Goal: Information Seeking & Learning: Learn about a topic

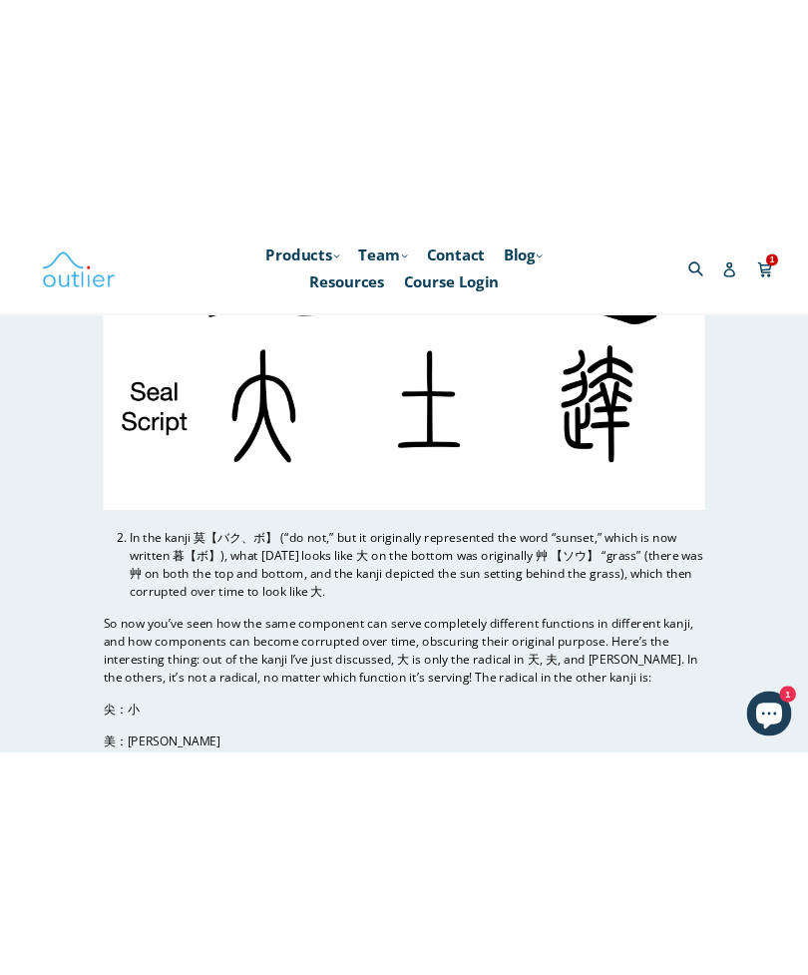
scroll to position [6435, 0]
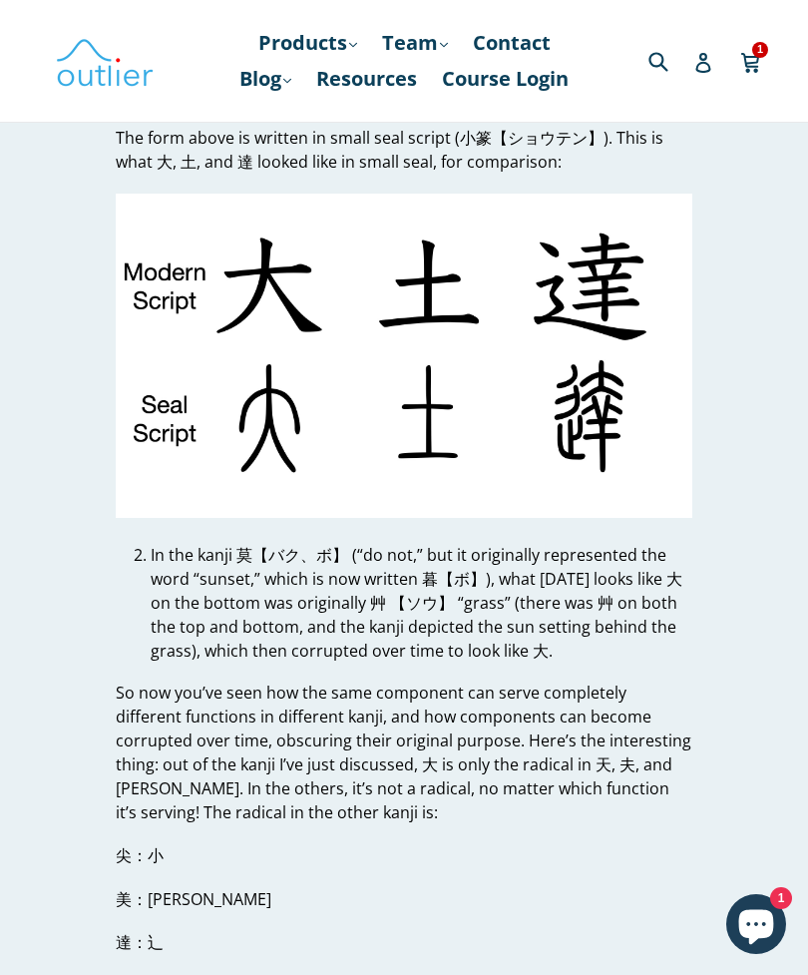
click at [647, 426] on img at bounding box center [404, 356] width 577 height 324
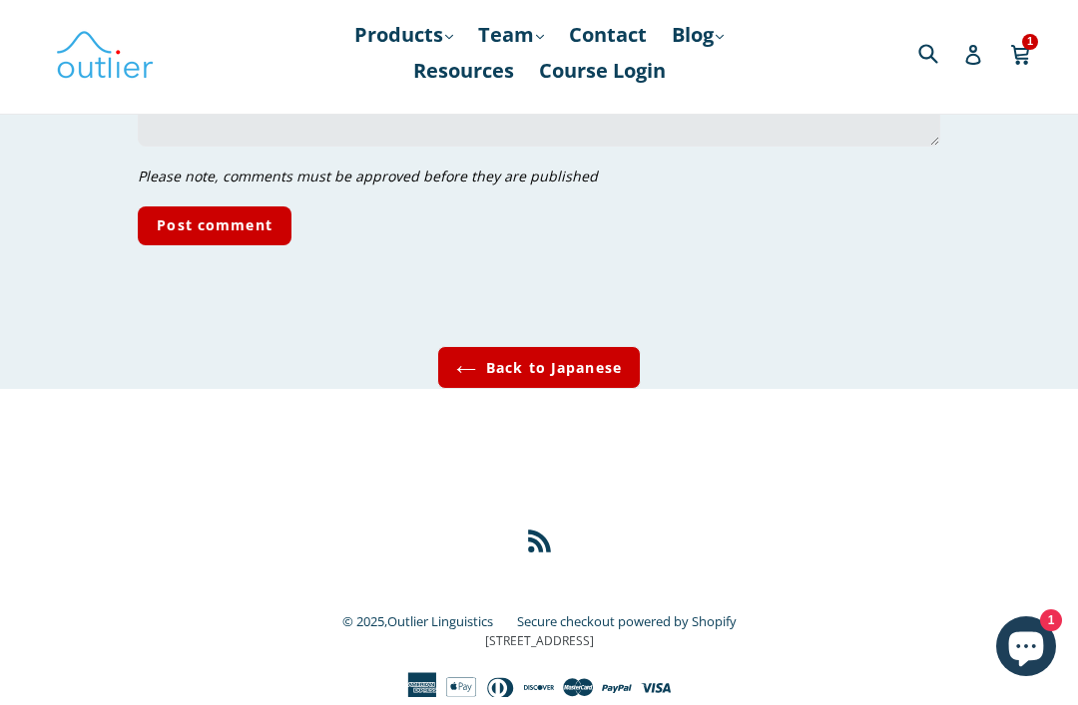
scroll to position [7568, 0]
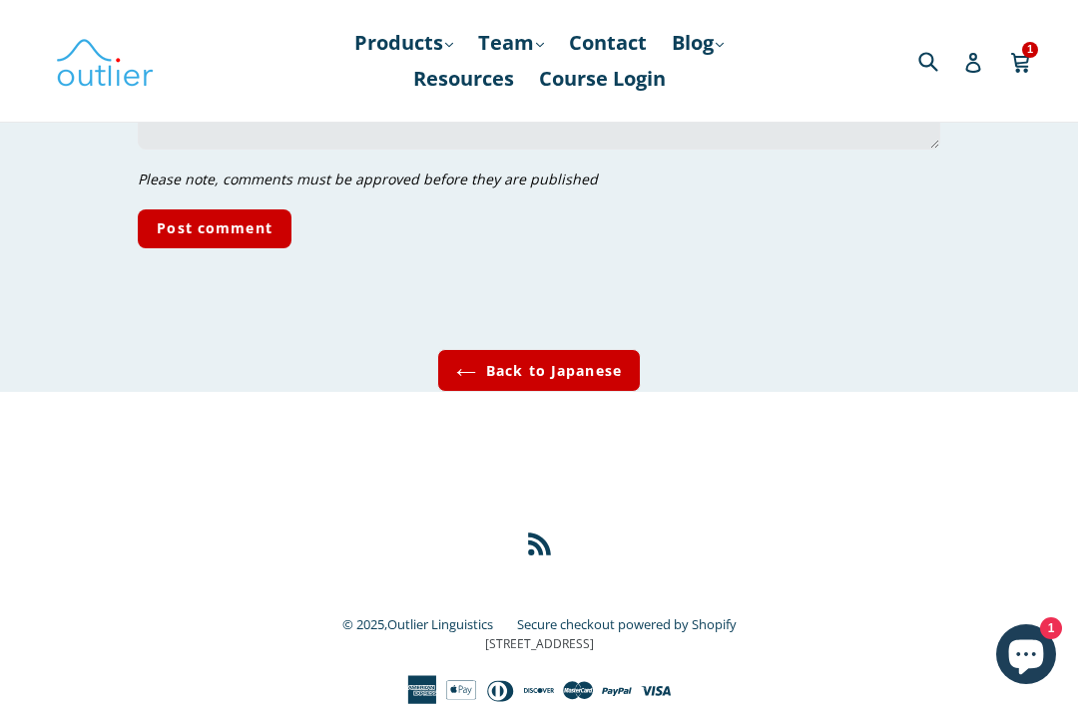
click at [594, 358] on link "Back to Japanese" at bounding box center [539, 370] width 204 height 43
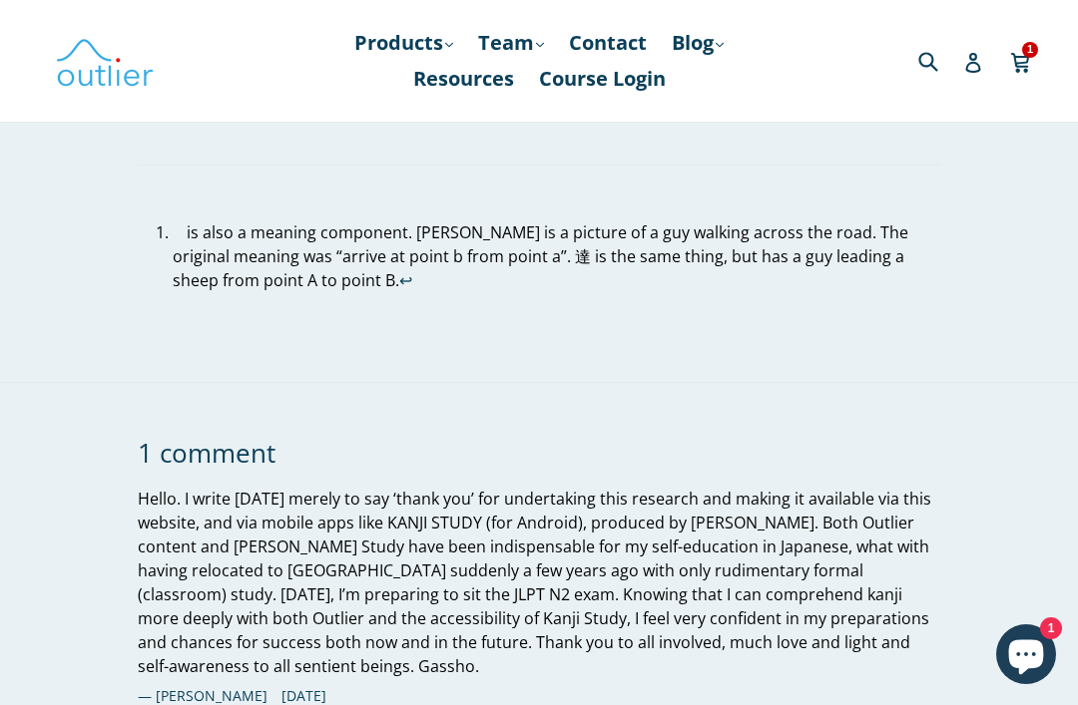
scroll to position [5496, 0]
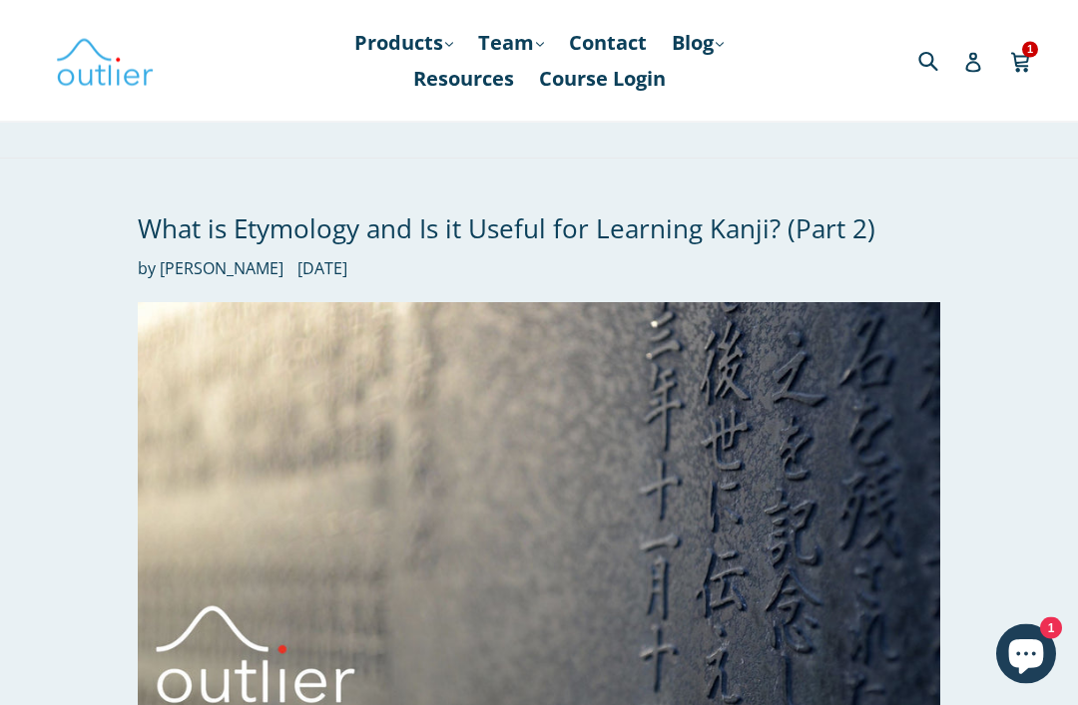
scroll to position [1910, 0]
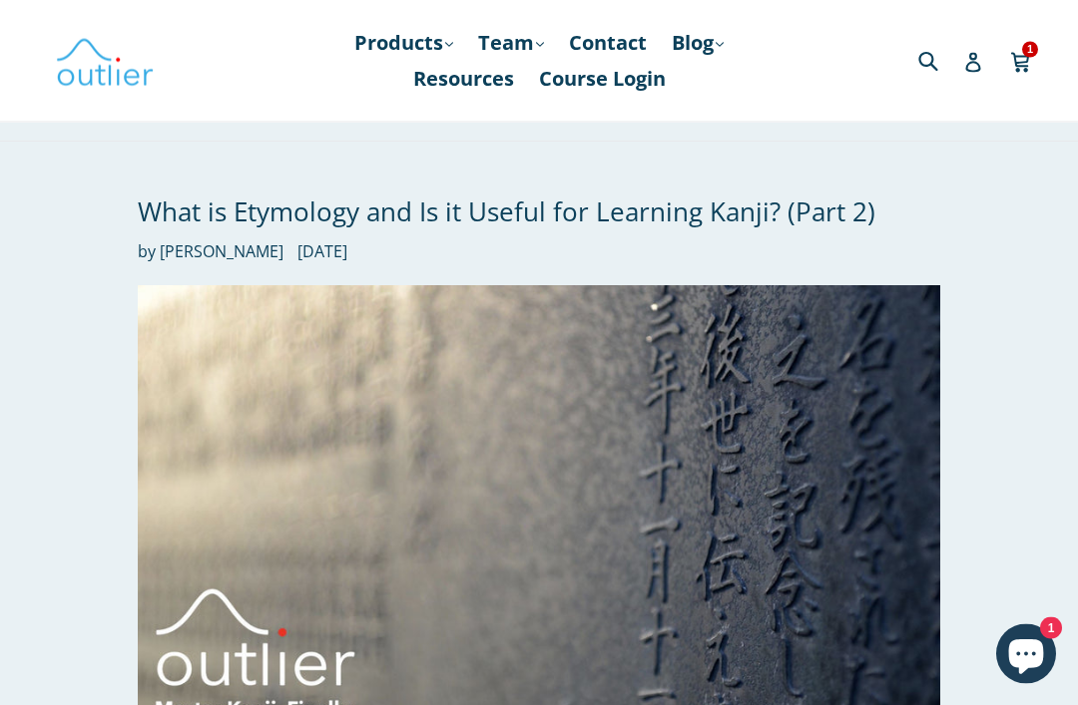
click at [819, 334] on img at bounding box center [538, 511] width 801 height 451
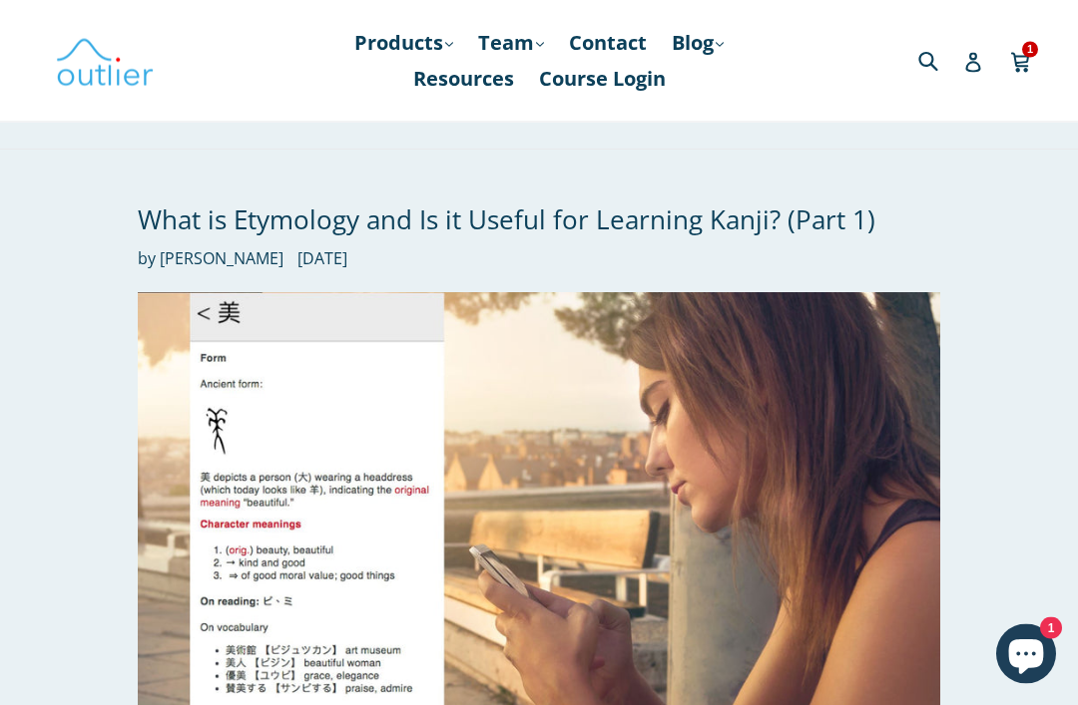
scroll to position [2691, 0]
click at [674, 473] on img at bounding box center [538, 517] width 801 height 451
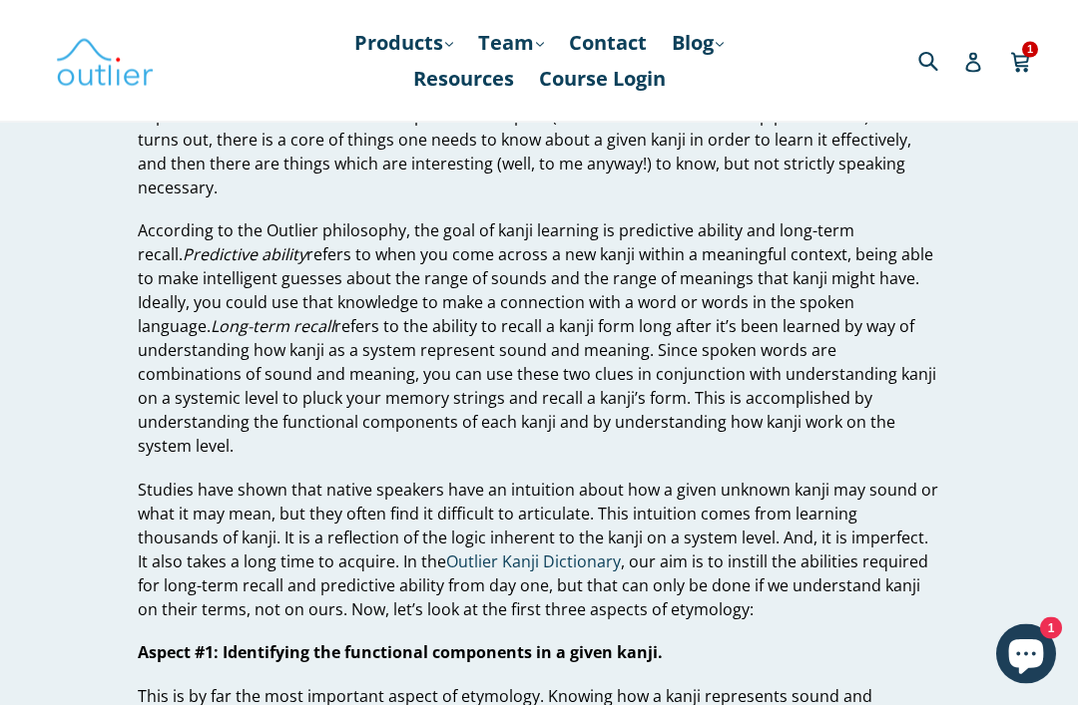
scroll to position [596, 0]
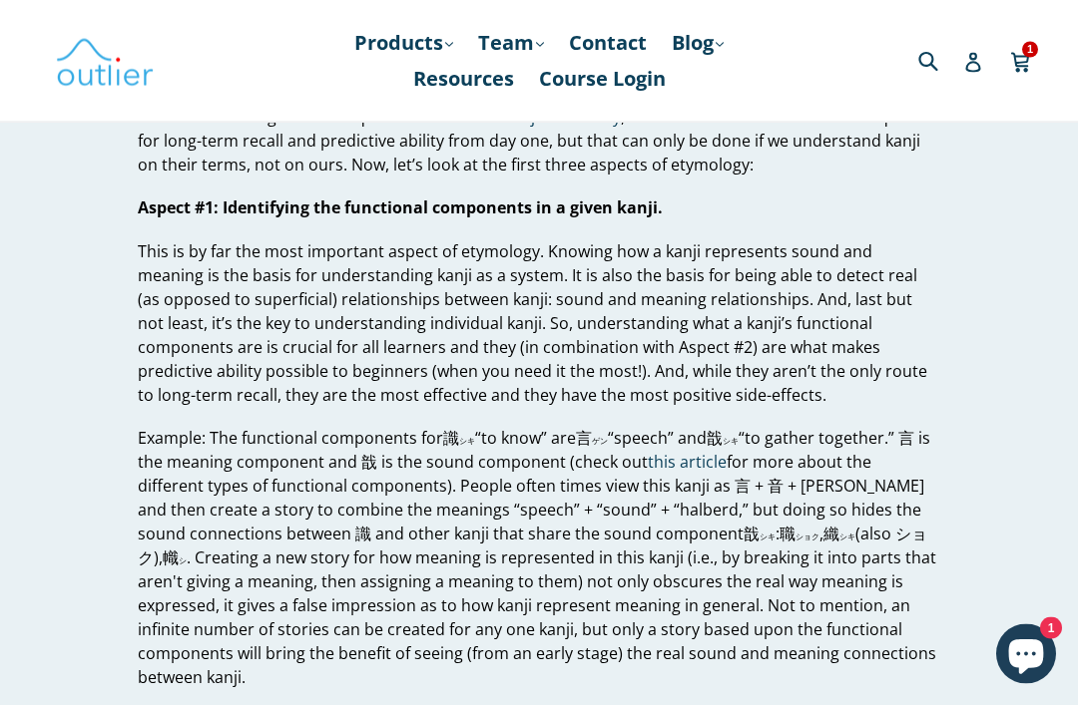
scroll to position [1043, 0]
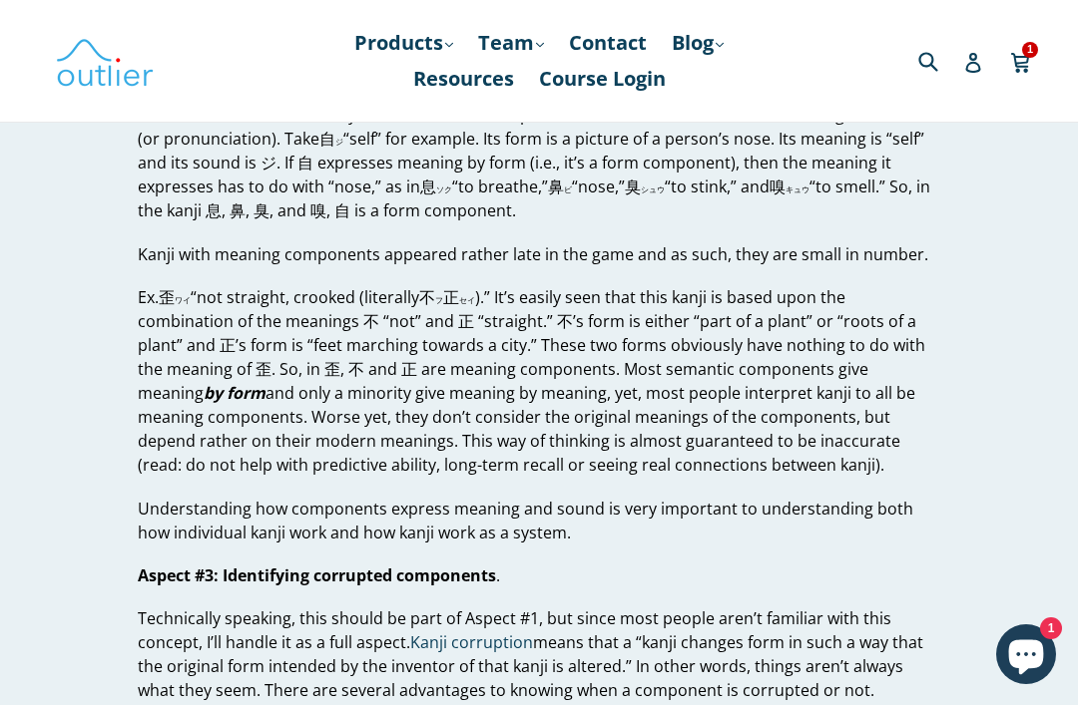
scroll to position [1845, 0]
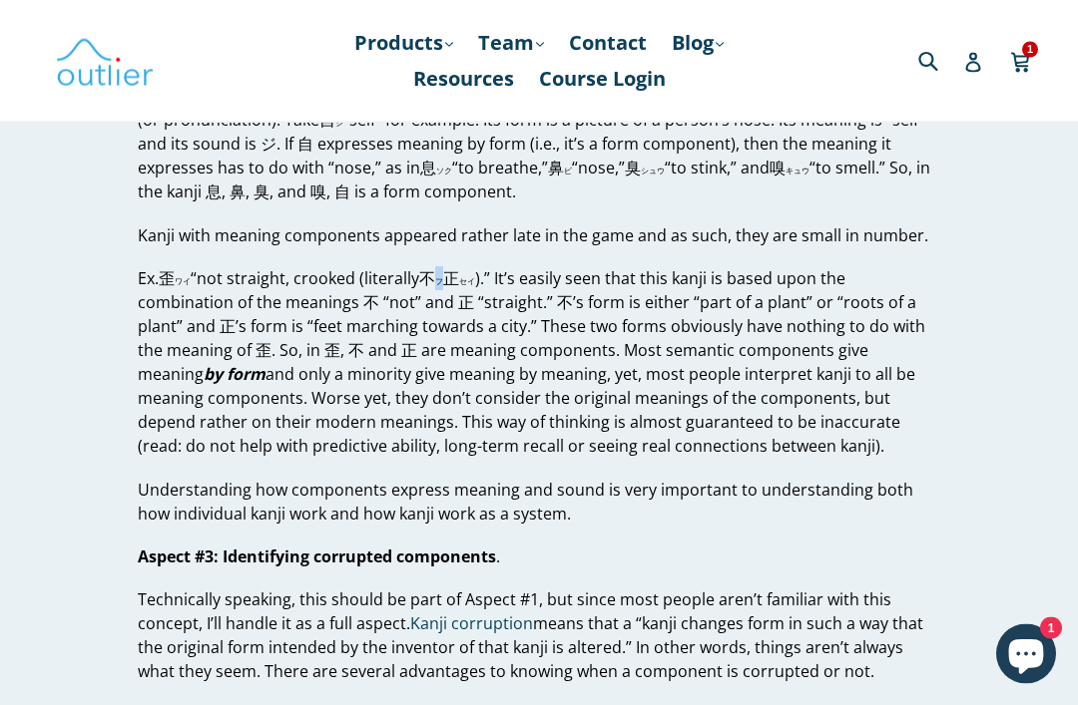
click at [489, 309] on p "Ex. 歪 ワイ “not straight, crooked (literally 不 フ 正 セイ ).” It’s easily seen that t…" at bounding box center [538, 363] width 801 height 192
click at [621, 433] on p "Ex. 歪 ワイ “not straight, crooked (literally 不 フ 正 セイ ).” It’s easily seen that t…" at bounding box center [538, 363] width 801 height 192
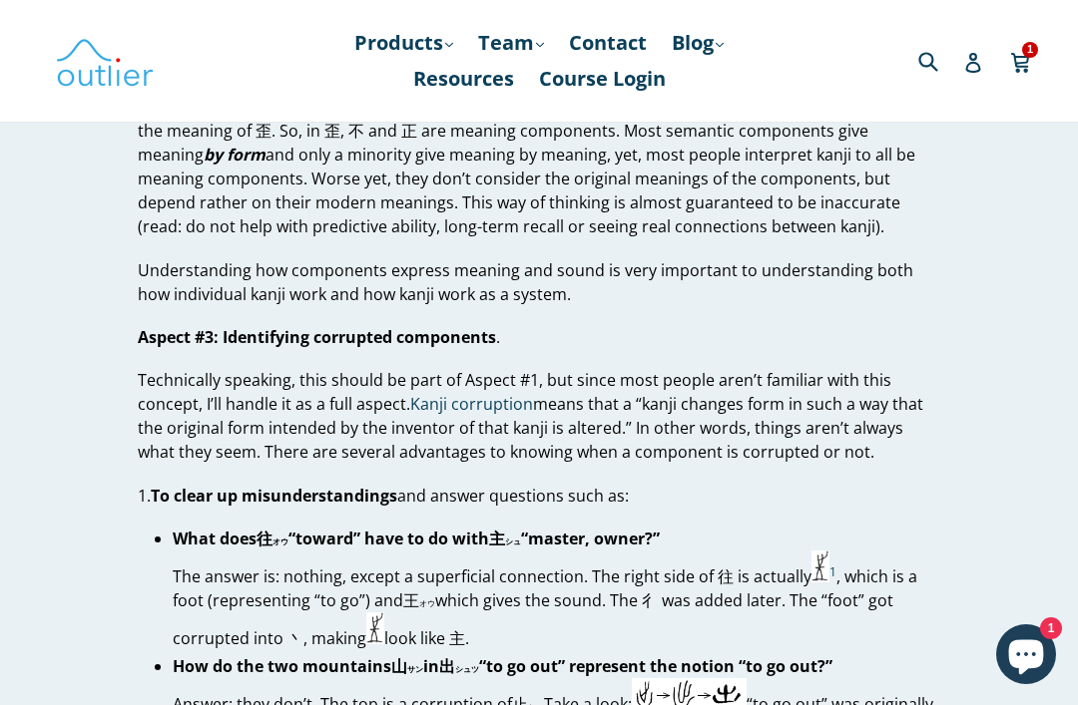
scroll to position [2129, 0]
